Goal: Task Accomplishment & Management: Manage account settings

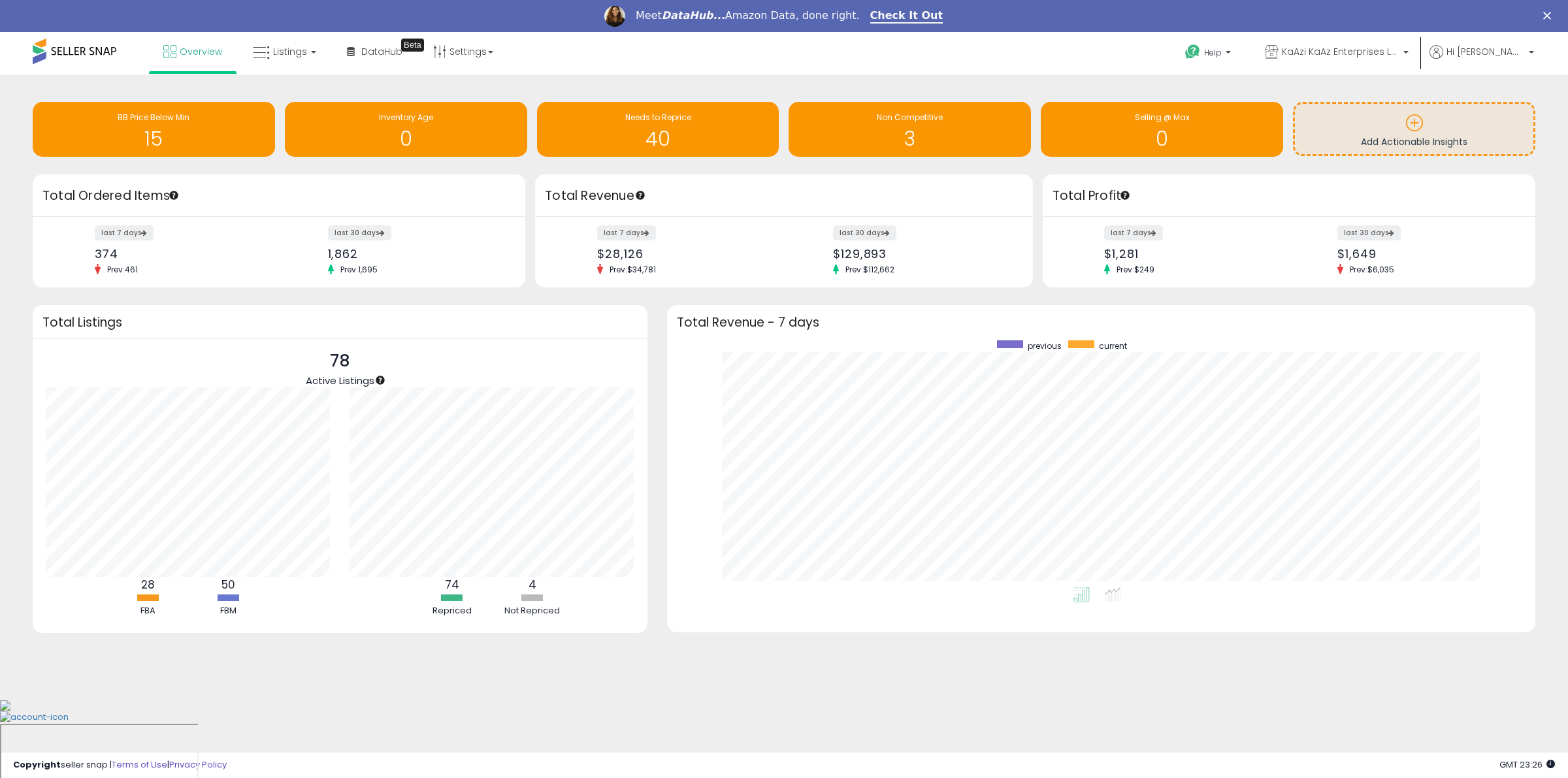
scroll to position [247, 842]
click at [273, 47] on span "Listings" at bounding box center [290, 51] width 34 height 13
click at [282, 96] on icon at bounding box center [294, 96] width 57 height 17
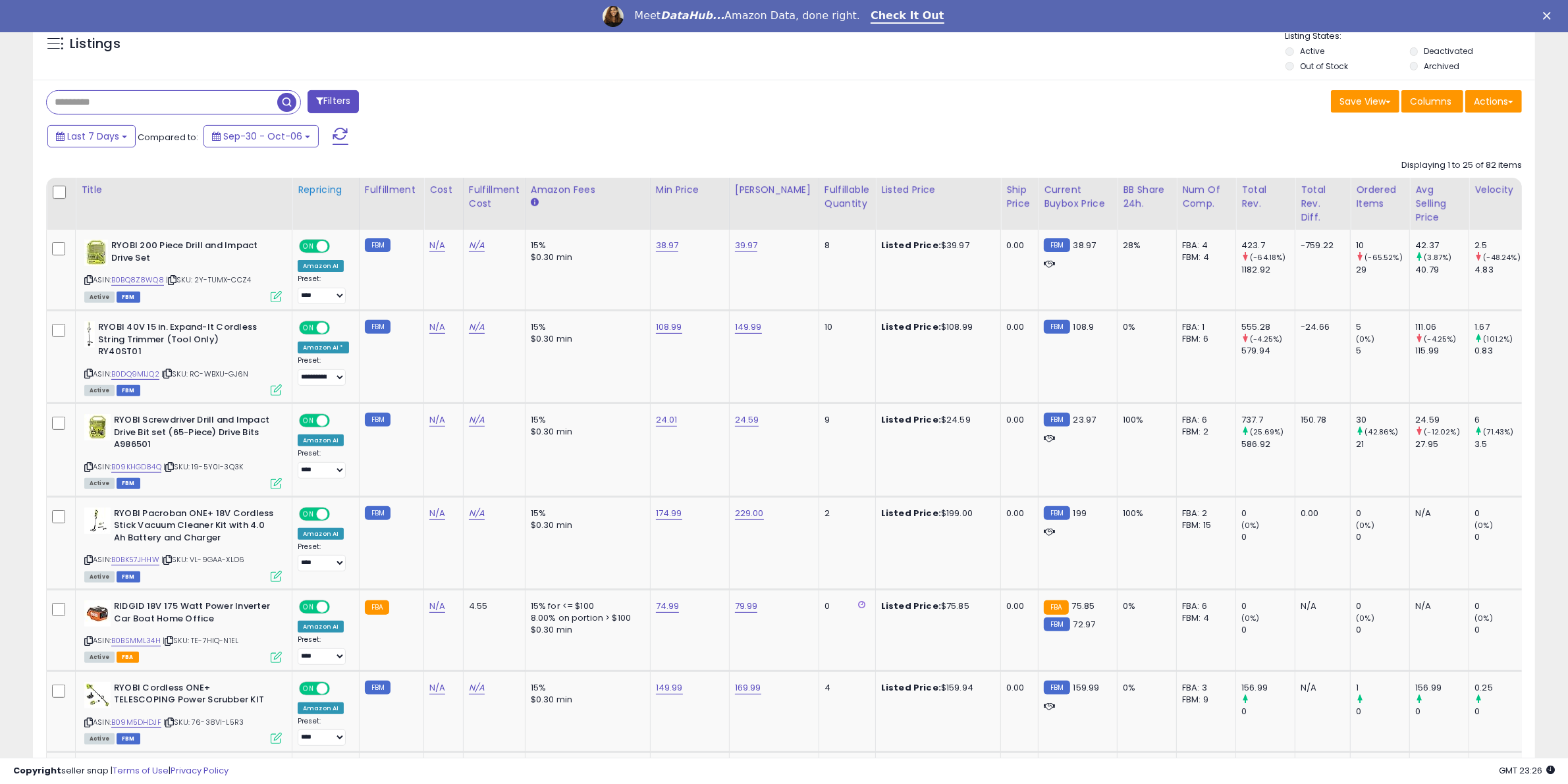
scroll to position [270, 873]
click at [336, 191] on div "Repricing" at bounding box center [326, 190] width 56 height 14
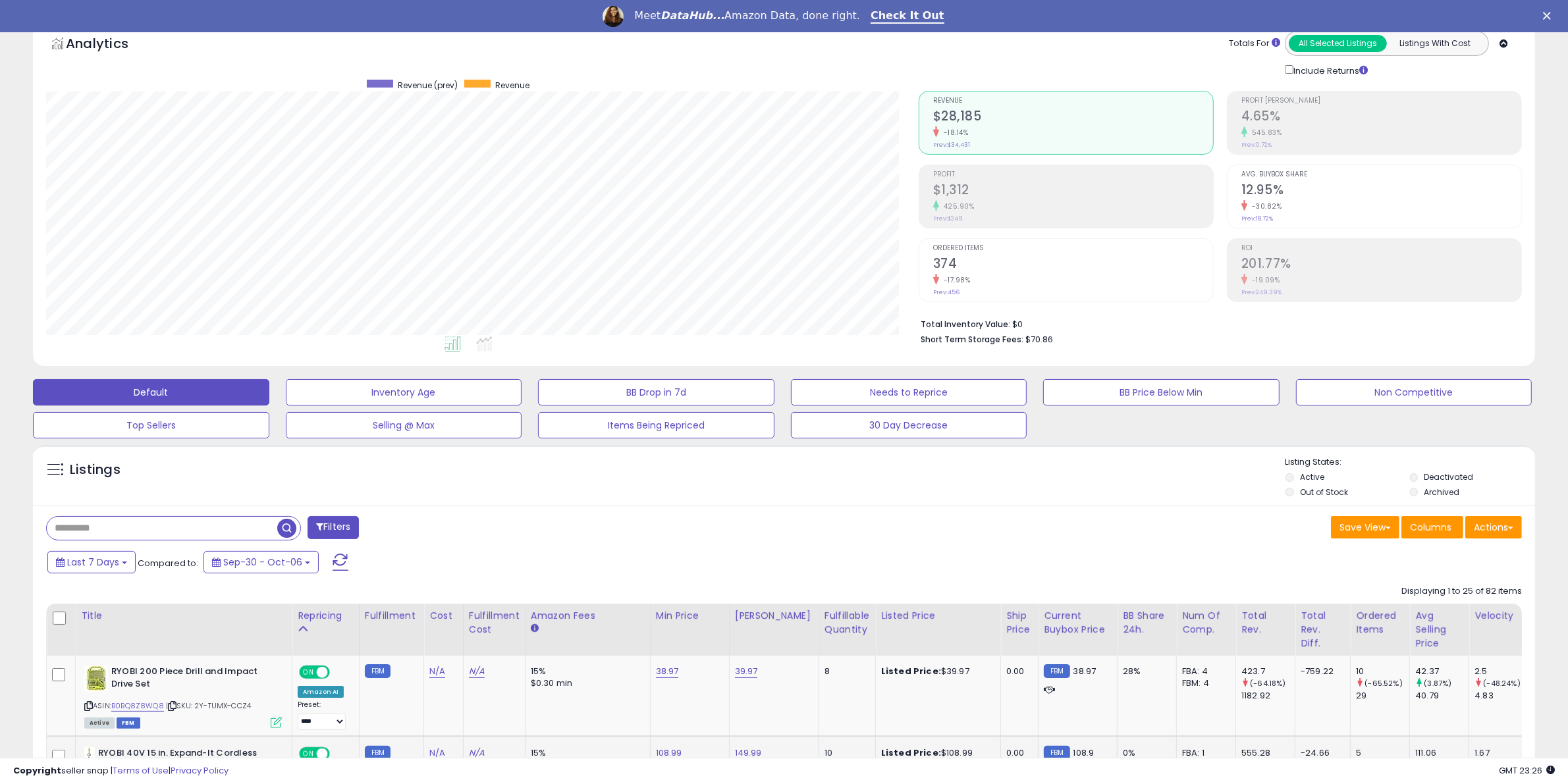
scroll to position [494, 0]
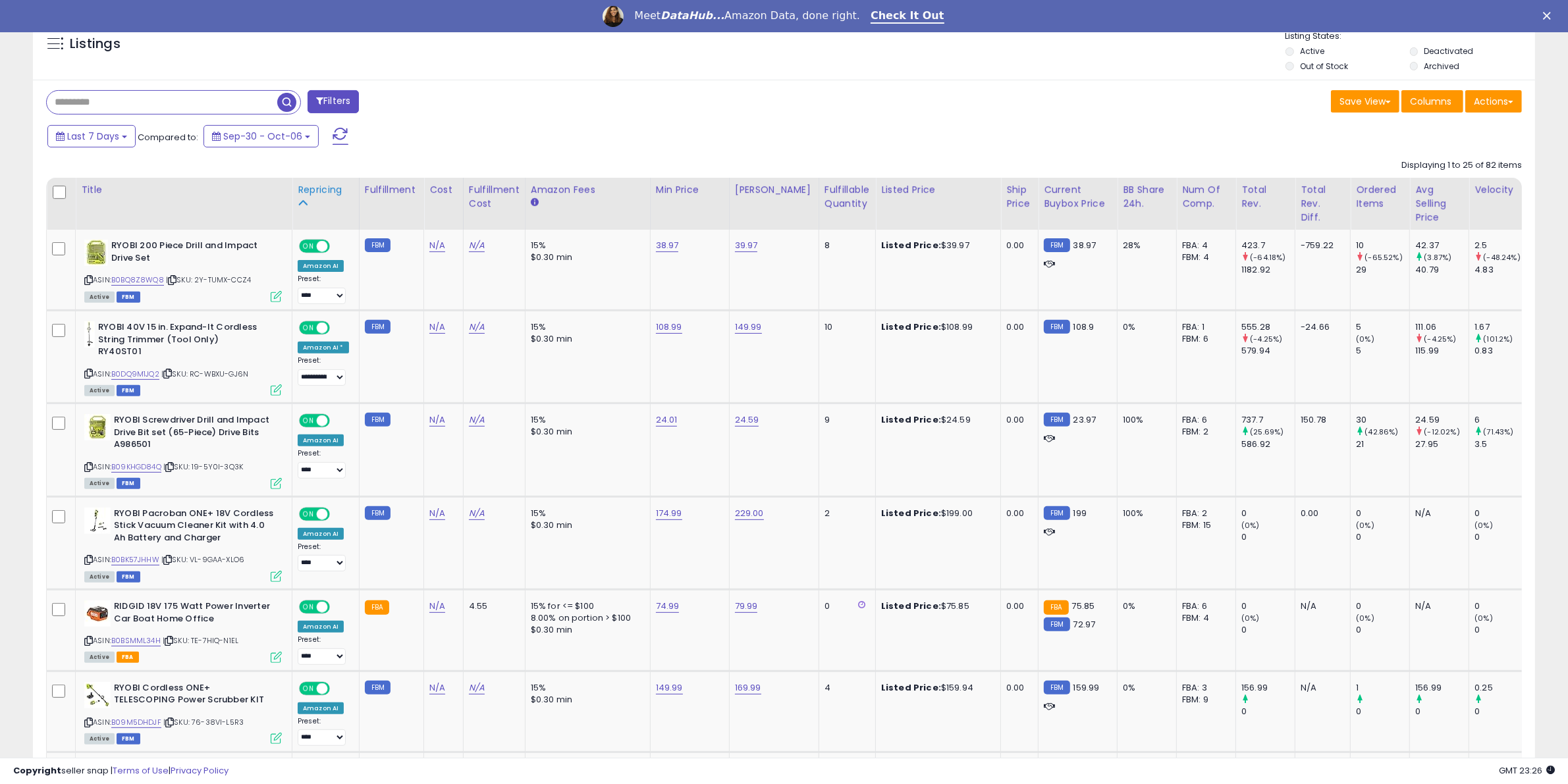
click at [311, 189] on div "Repricing" at bounding box center [326, 190] width 56 height 14
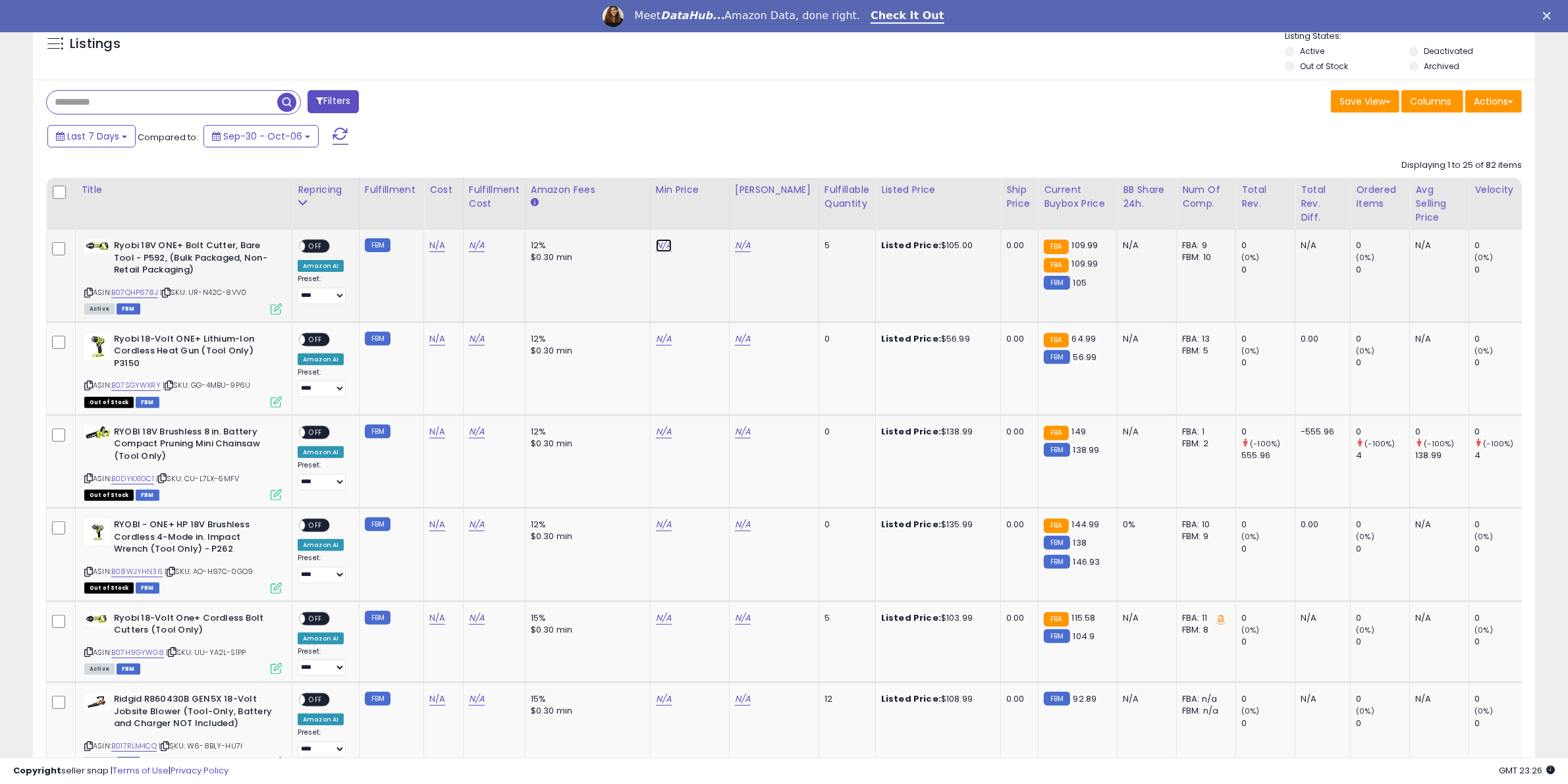
click at [656, 251] on link "N/A" at bounding box center [664, 245] width 16 height 13
type input "******"
click button "submit" at bounding box center [693, 211] width 23 height 20
click at [746, 245] on link "N/A" at bounding box center [742, 245] width 16 height 13
type input "******"
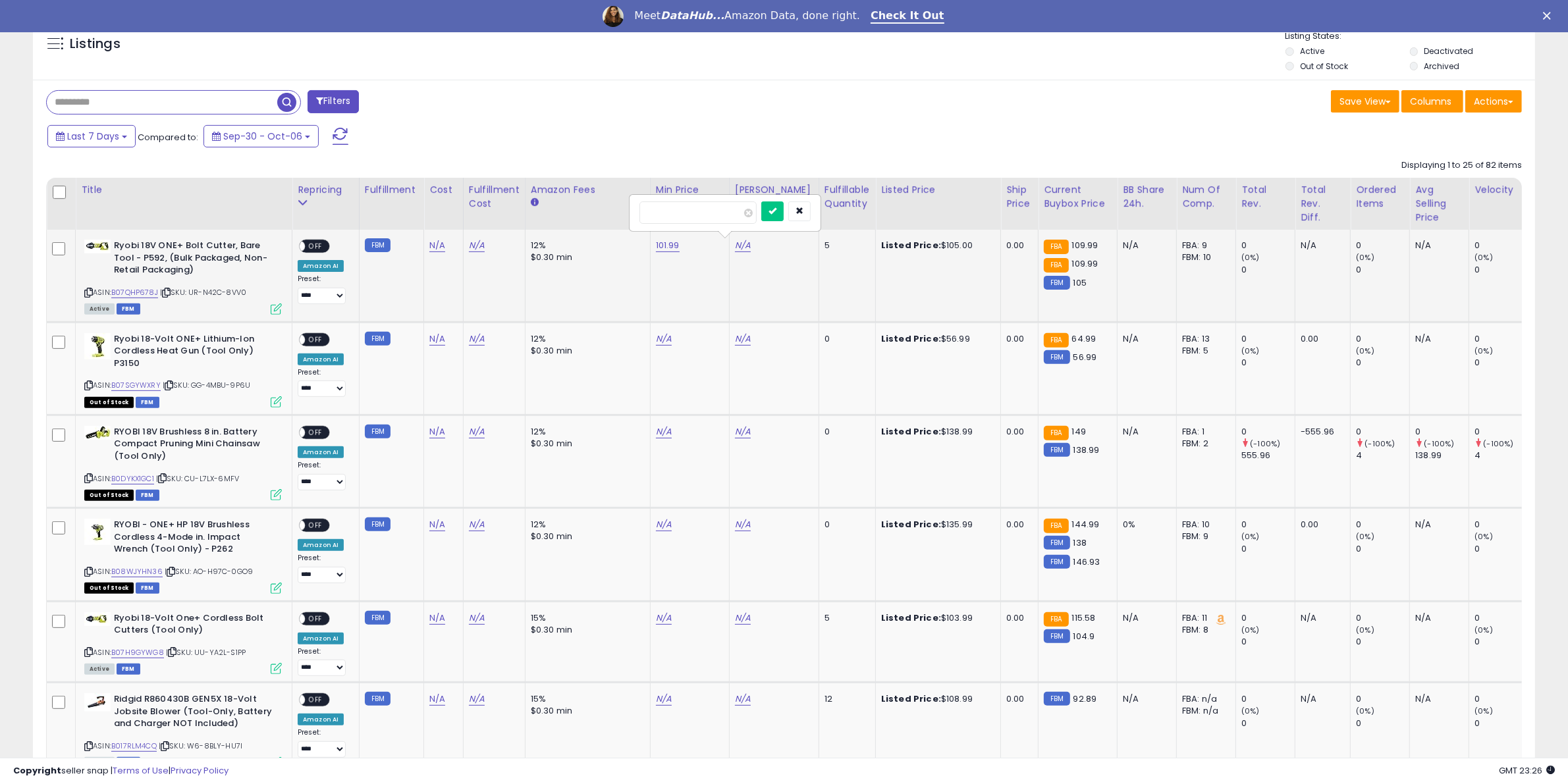
click button "submit" at bounding box center [772, 211] width 23 height 20
click at [311, 251] on span "OFF" at bounding box center [315, 246] width 21 height 11
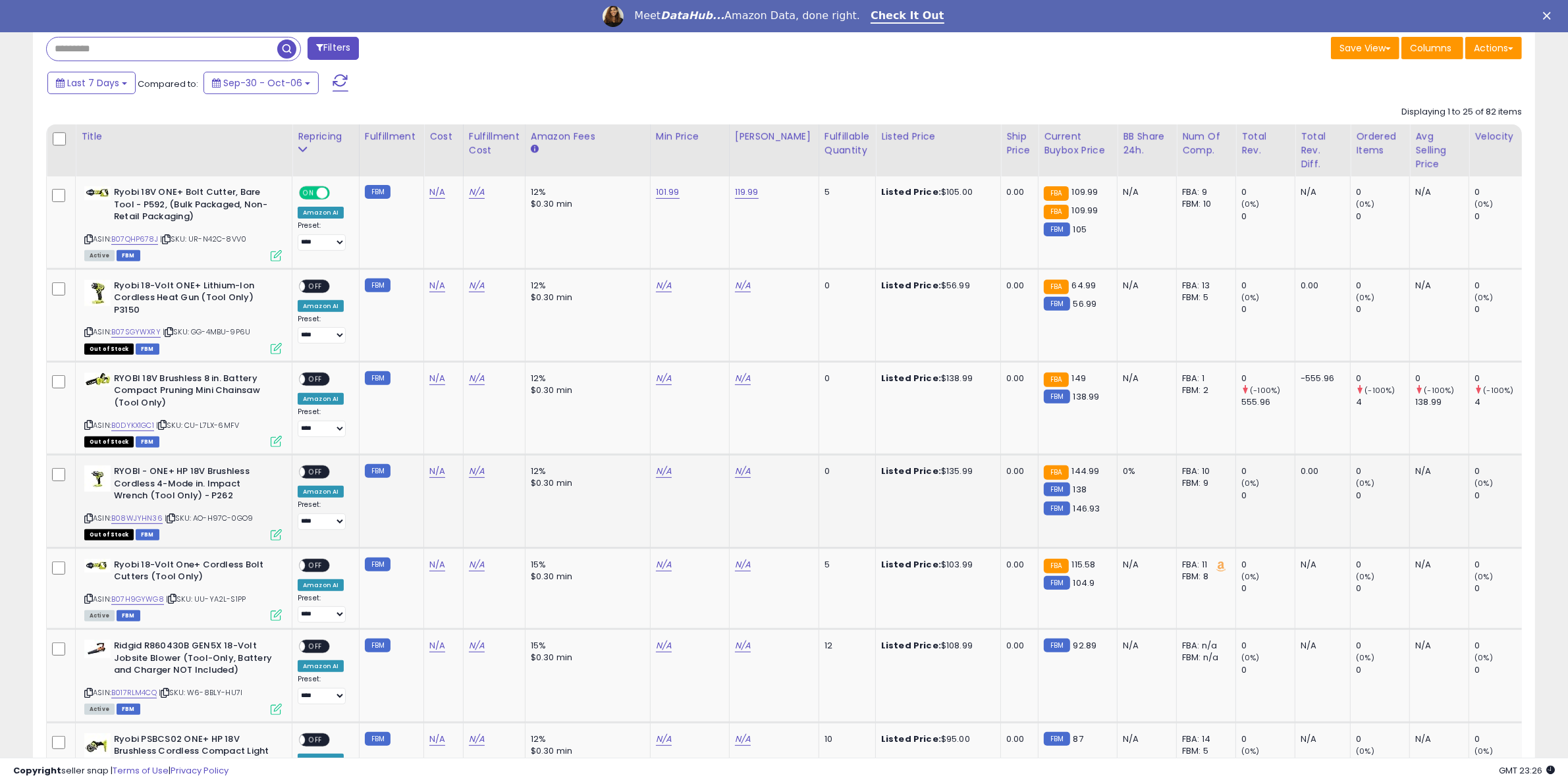
scroll to position [576, 0]
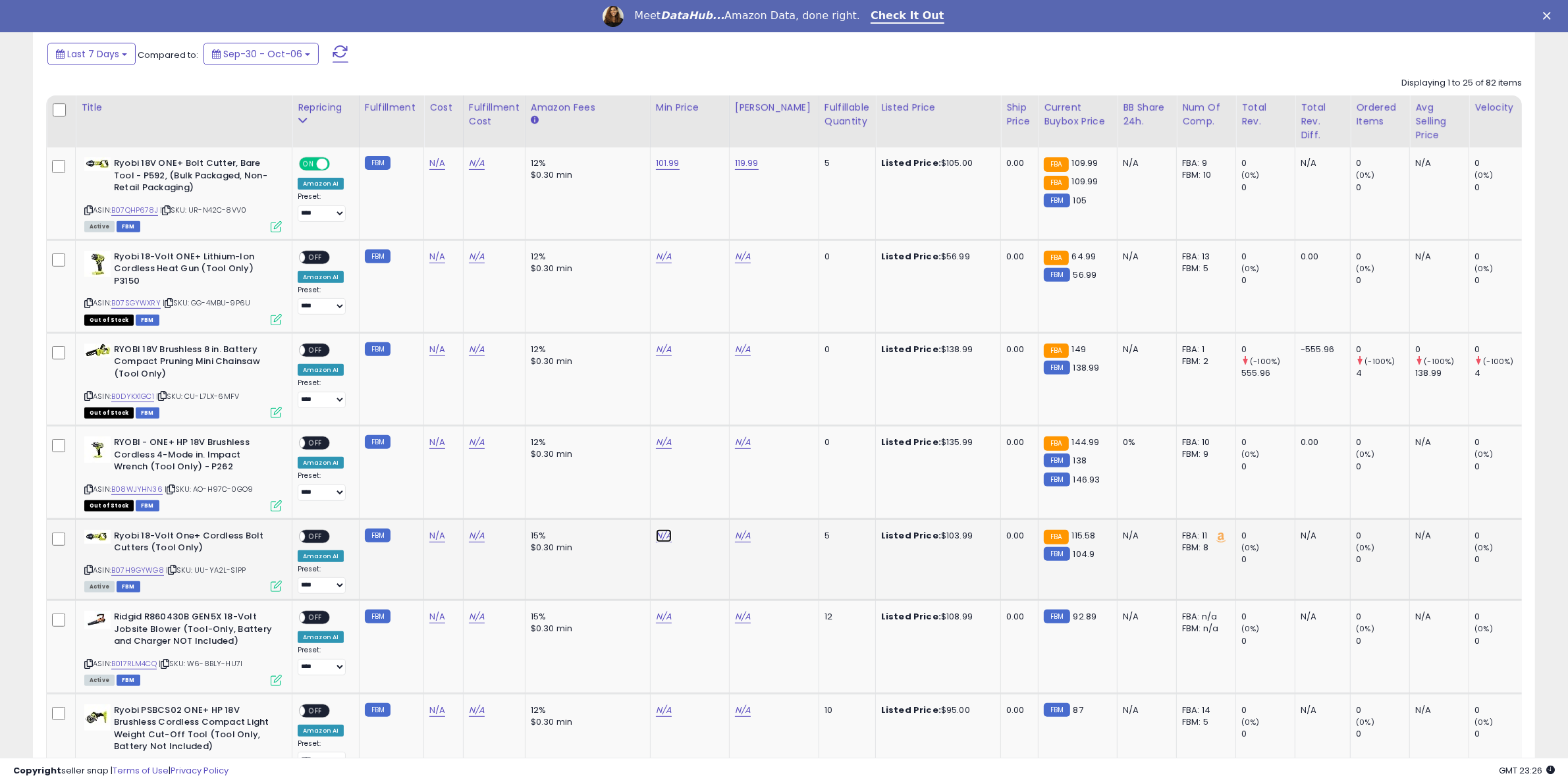
click at [656, 532] on link "N/A" at bounding box center [664, 536] width 16 height 13
type input "******"
click button "submit" at bounding box center [693, 500] width 23 height 20
click at [741, 532] on link "N/A" at bounding box center [742, 536] width 16 height 13
type input "******"
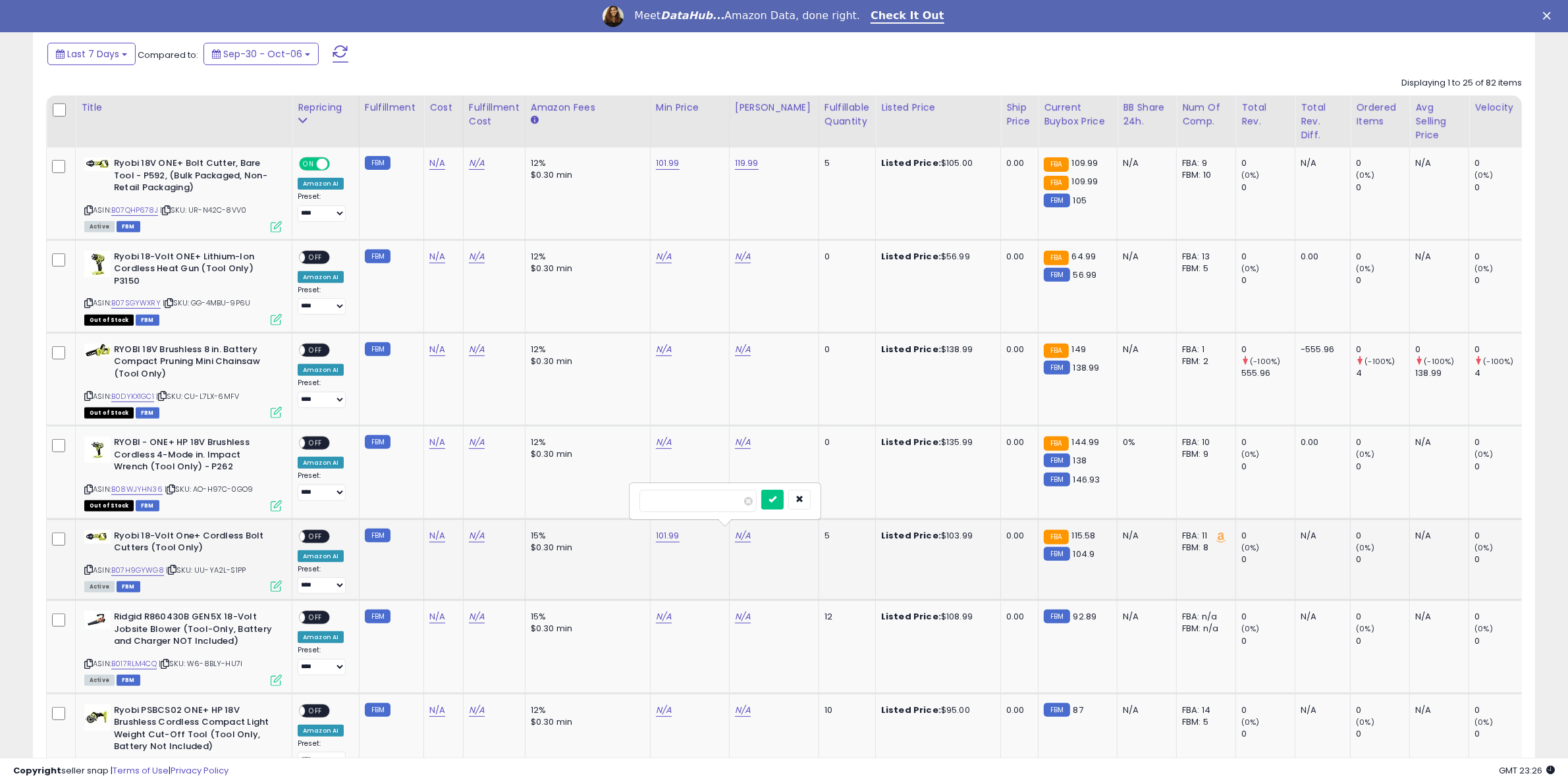
click button "submit" at bounding box center [772, 500] width 23 height 20
click at [313, 538] on span "OFF" at bounding box center [315, 536] width 21 height 11
click at [667, 623] on link "N/A" at bounding box center [664, 617] width 16 height 13
click at [149, 660] on link "B017RLM4CQ" at bounding box center [134, 664] width 45 height 11
click at [655, 590] on input "number" at bounding box center [619, 583] width 117 height 23
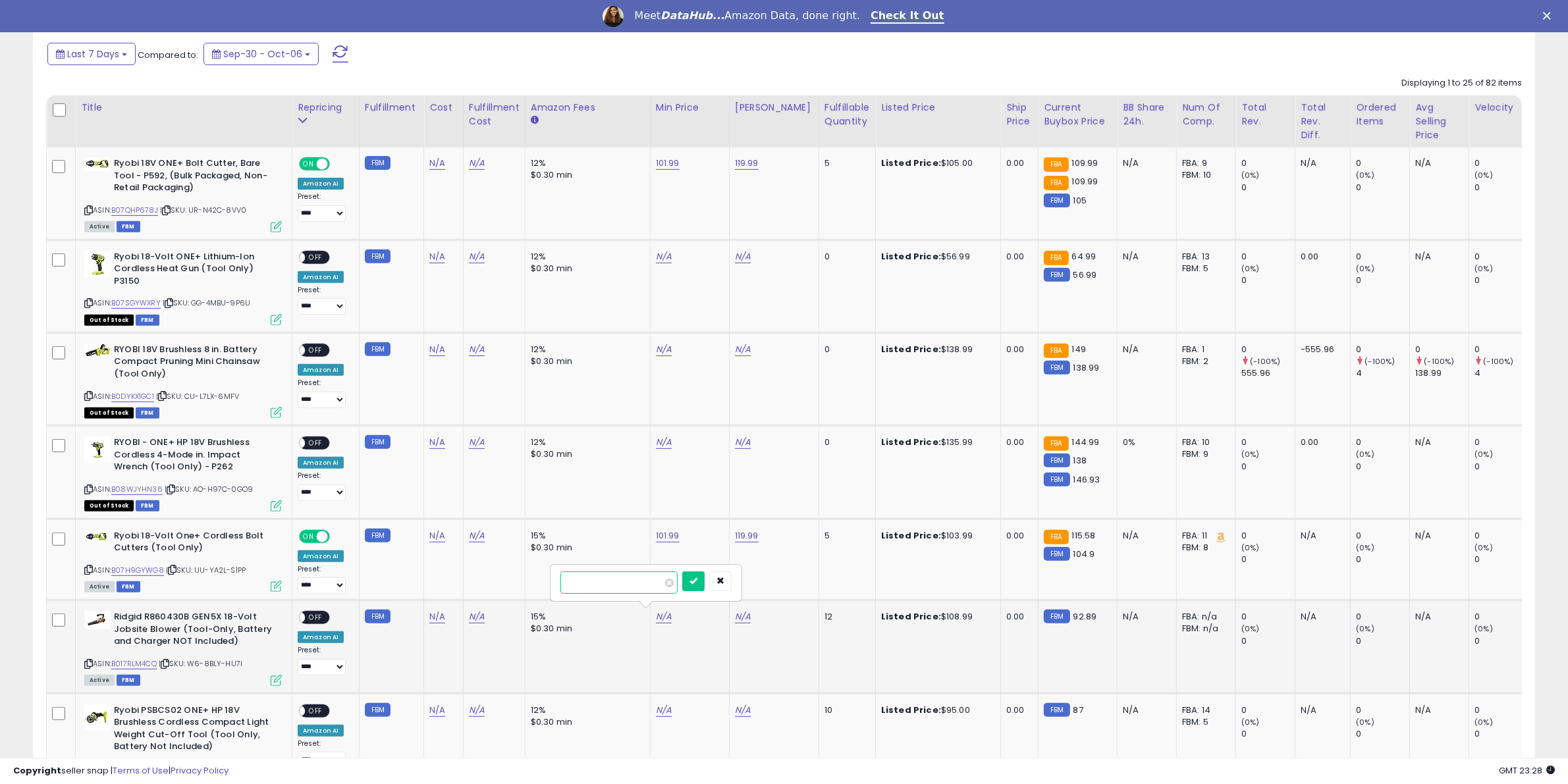
type input "*****"
click button "submit" at bounding box center [693, 582] width 23 height 20
click at [735, 613] on link "N/A" at bounding box center [742, 617] width 16 height 13
type input "******"
click button "submit" at bounding box center [772, 582] width 23 height 20
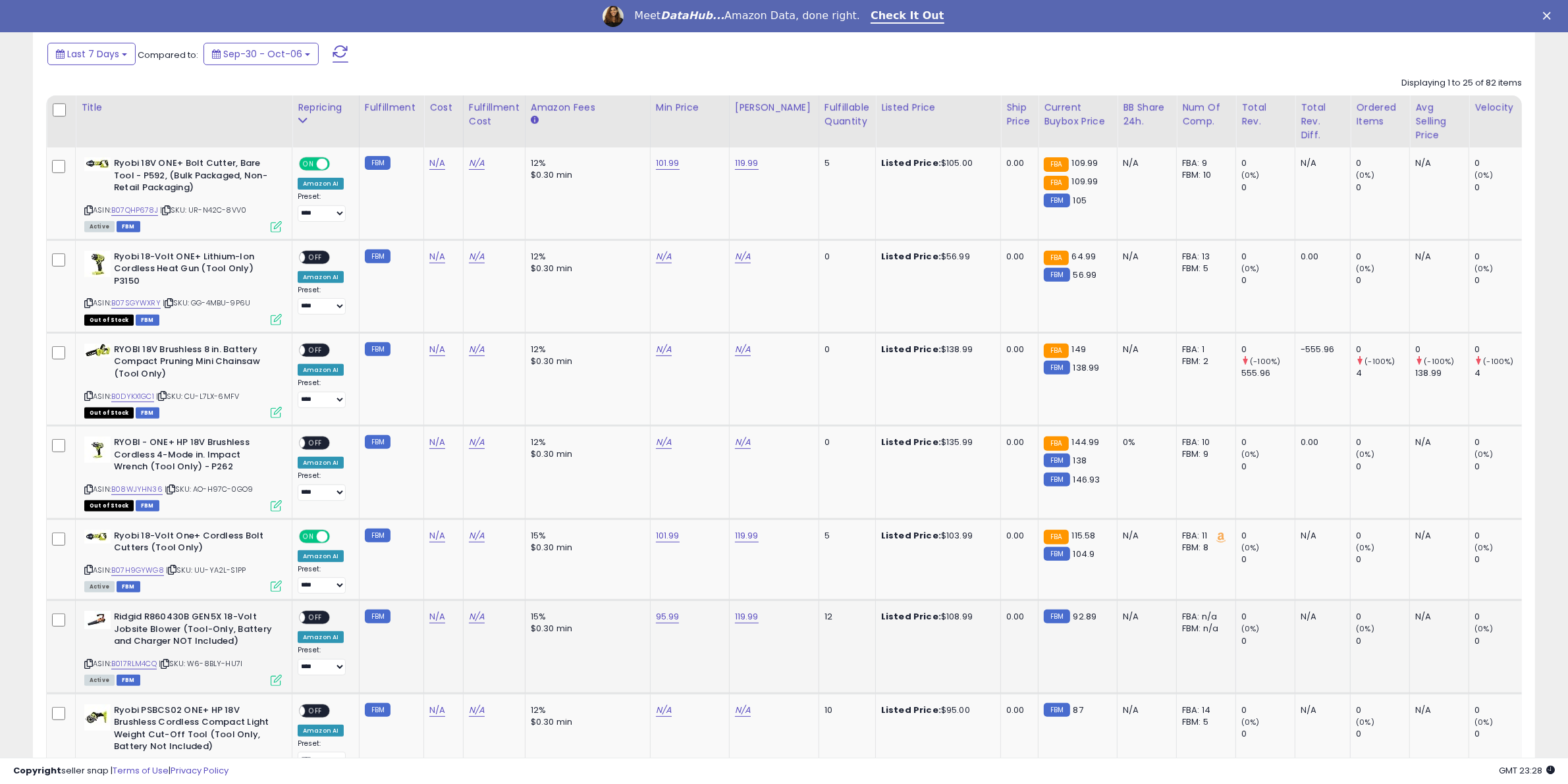
click at [311, 613] on span "OFF" at bounding box center [315, 618] width 21 height 11
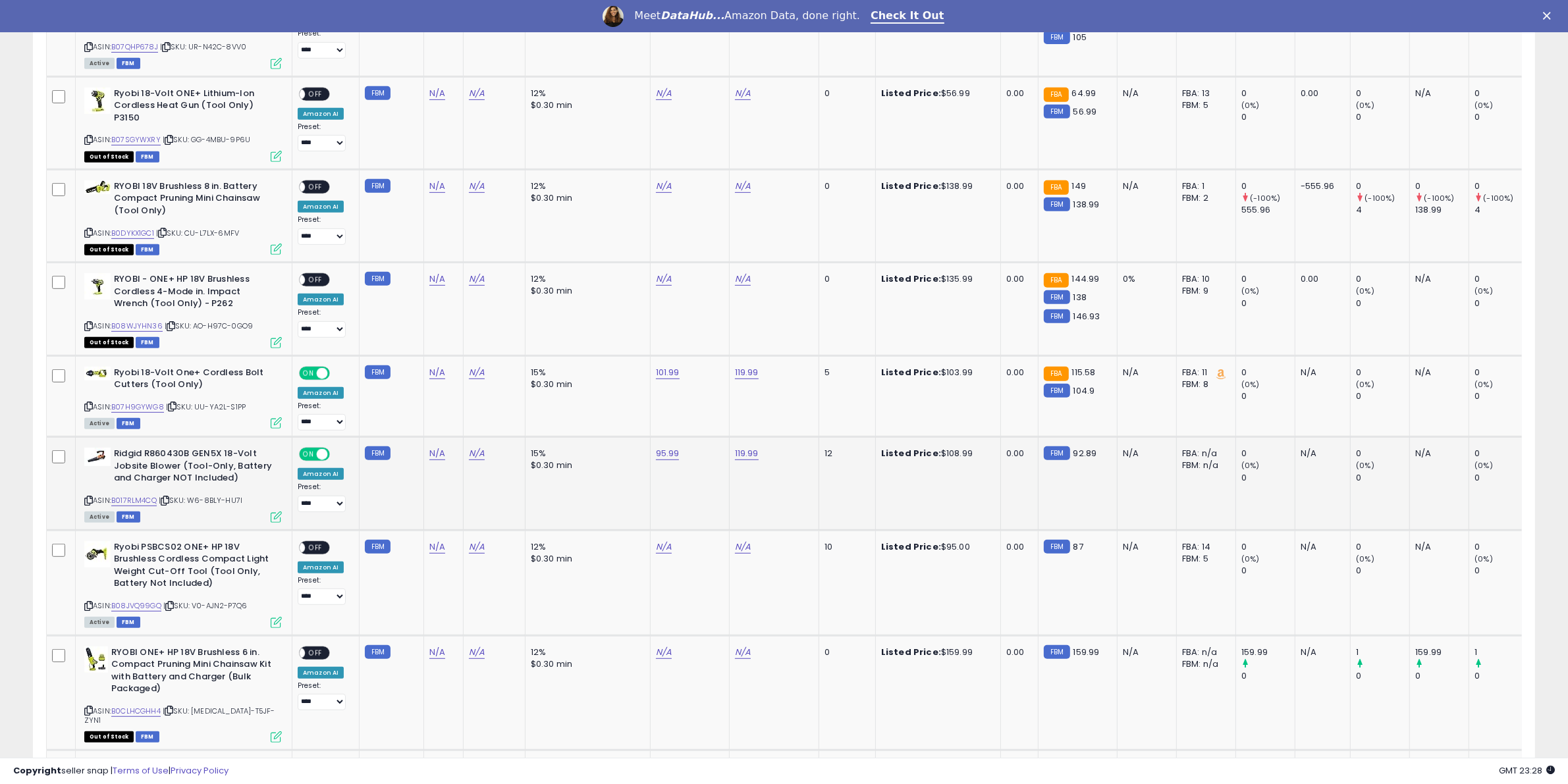
scroll to position [741, 0]
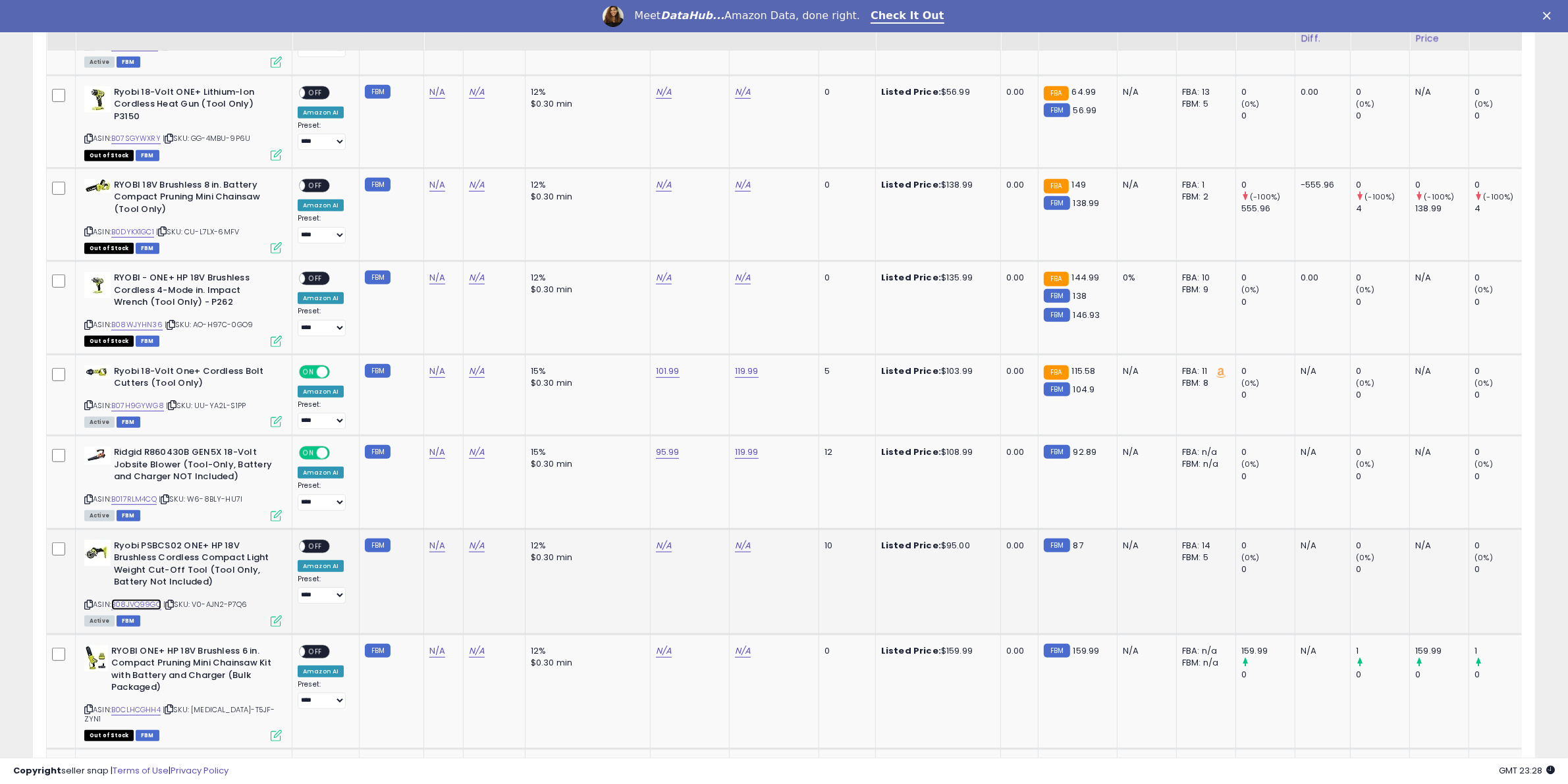
click at [154, 606] on link "B08JVQ99GQ" at bounding box center [136, 604] width 50 height 11
click at [660, 544] on link "N/A" at bounding box center [664, 546] width 16 height 13
type input "*****"
click button "submit" at bounding box center [693, 510] width 23 height 20
click at [741, 544] on link "N/A" at bounding box center [742, 546] width 16 height 13
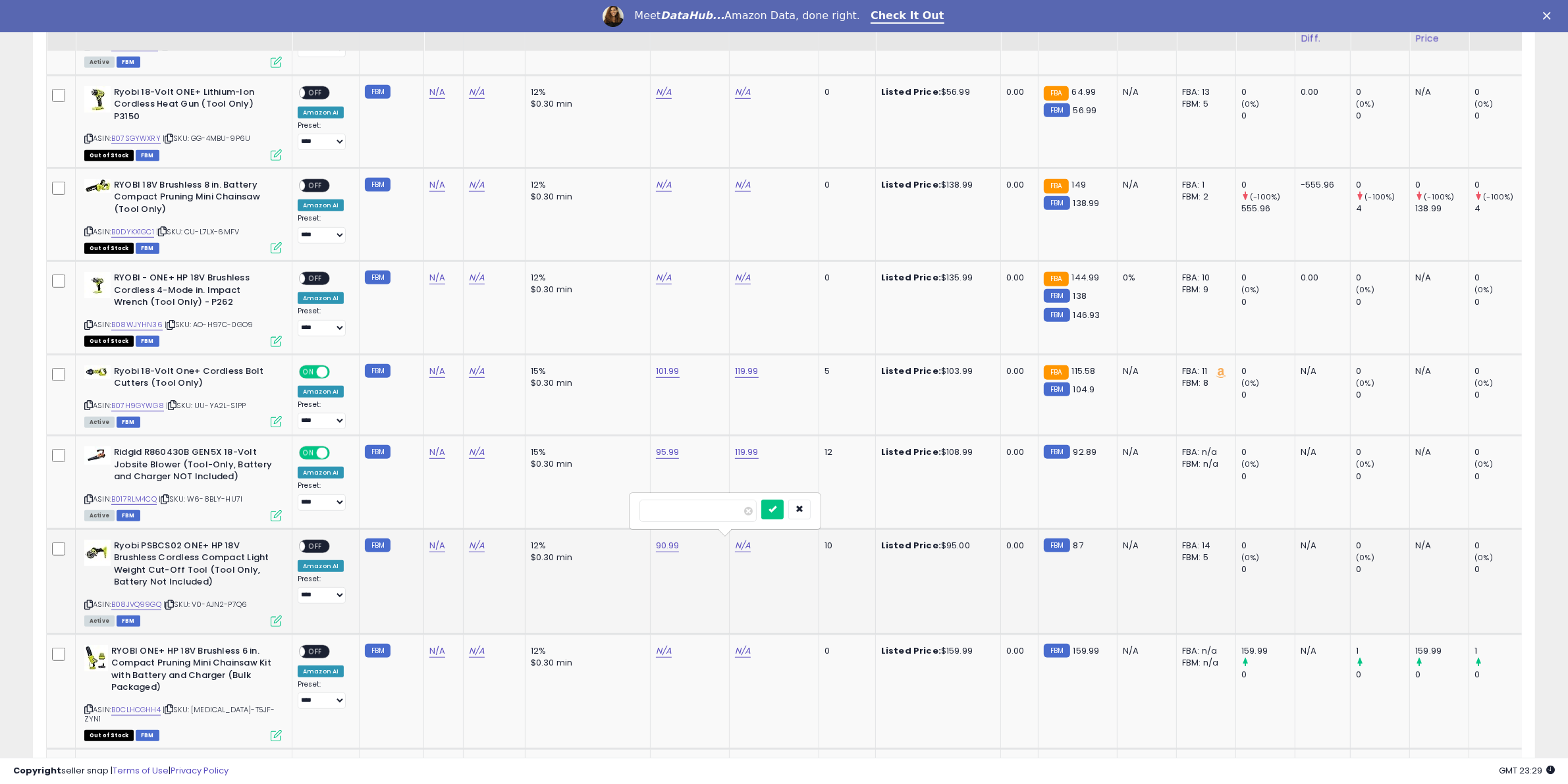
type input "******"
click button "submit" at bounding box center [772, 510] width 23 height 20
click at [311, 542] on span "OFF" at bounding box center [315, 546] width 21 height 11
click at [139, 599] on link "B08JVQ99GQ" at bounding box center [136, 604] width 50 height 11
click at [325, 653] on span "OFF" at bounding box center [315, 651] width 21 height 11
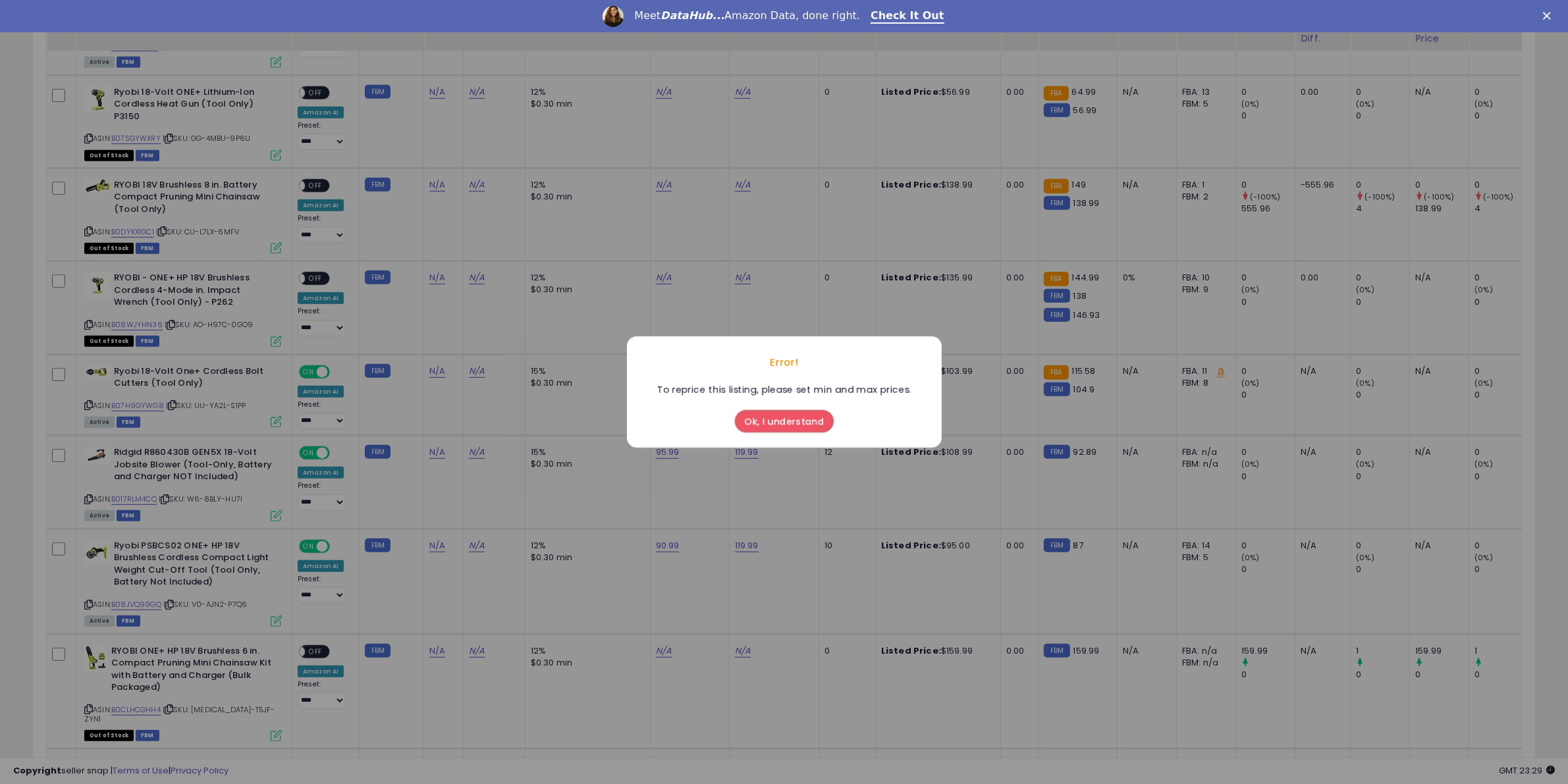
click at [781, 418] on button "Ok, I understand" at bounding box center [784, 421] width 99 height 23
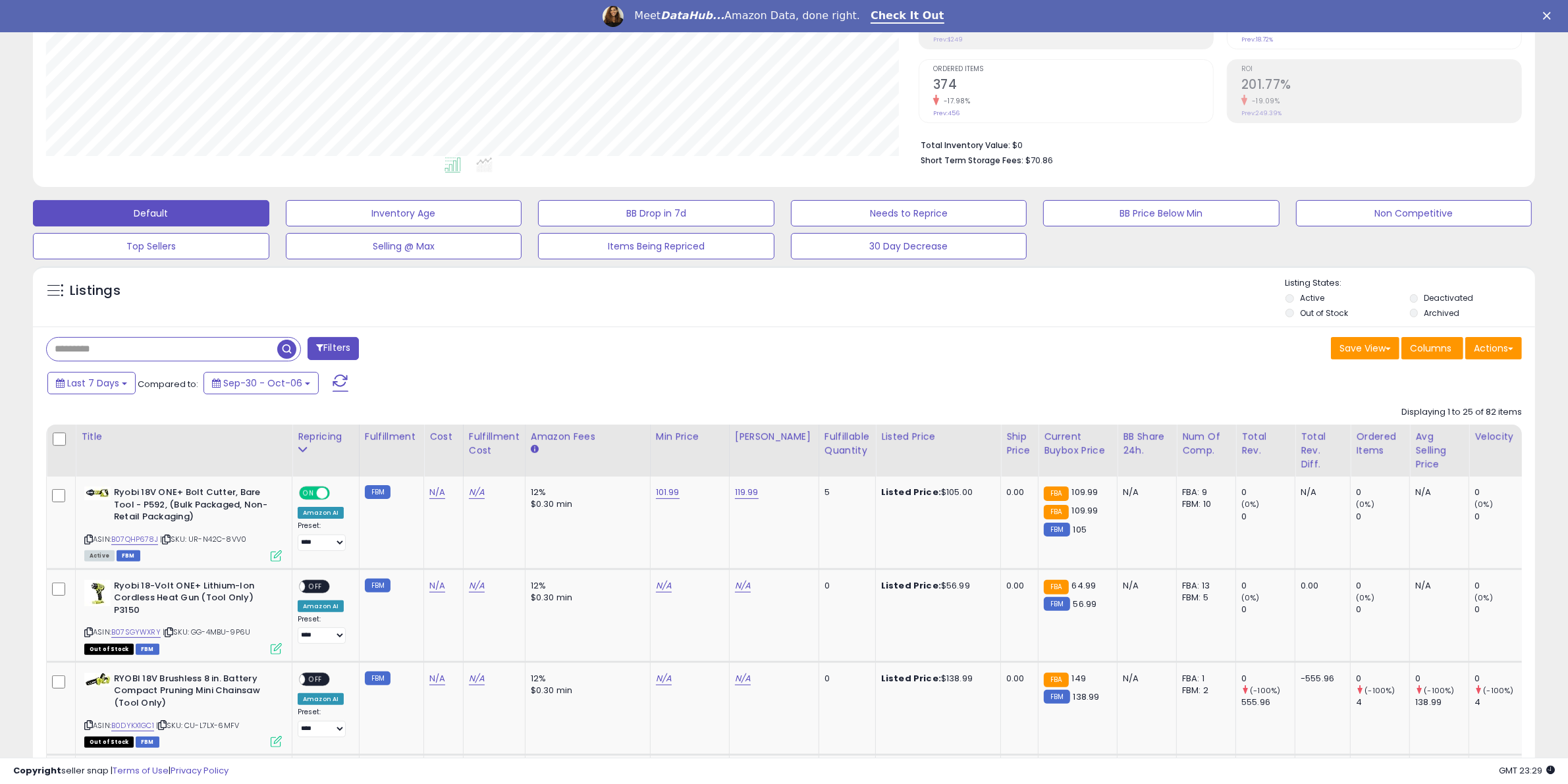
scroll to position [0, 0]
